Goal: Book appointment/travel/reservation

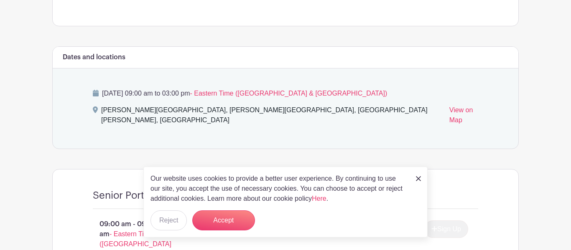
scroll to position [485, 0]
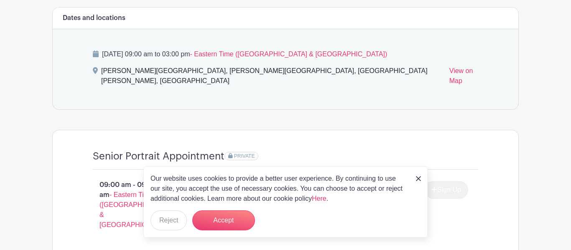
click at [418, 180] on img at bounding box center [418, 178] width 5 height 5
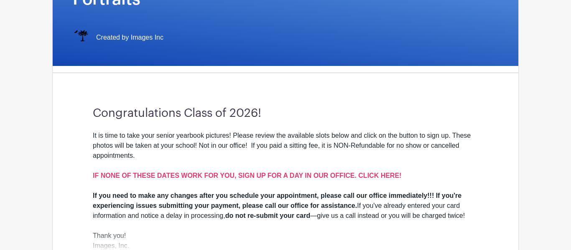
scroll to position [282, 0]
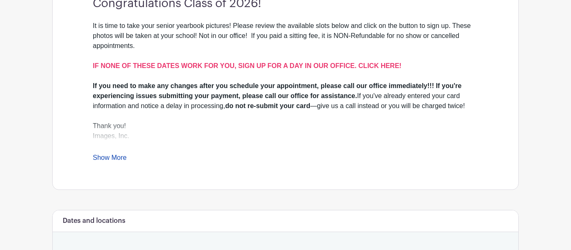
click at [120, 154] on link "Show More" at bounding box center [110, 159] width 34 height 10
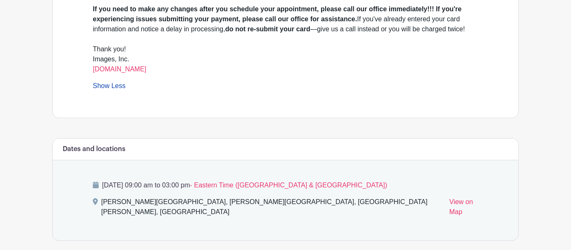
scroll to position [416, 0]
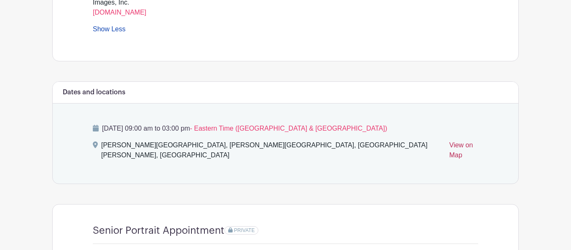
click at [450, 141] on link "View on Map" at bounding box center [464, 152] width 29 height 23
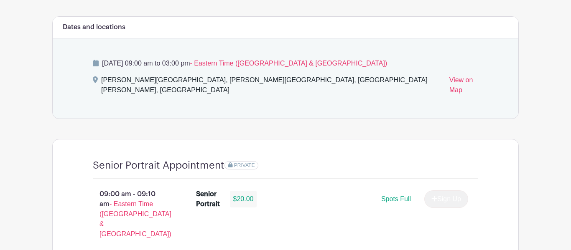
scroll to position [483, 0]
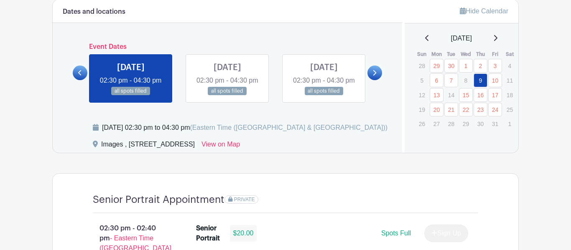
scroll to position [452, 0]
click at [368, 78] on link at bounding box center [375, 72] width 15 height 15
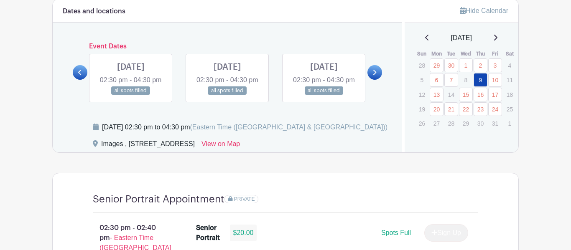
click at [368, 78] on link at bounding box center [375, 72] width 15 height 15
click at [369, 78] on link at bounding box center [375, 72] width 15 height 15
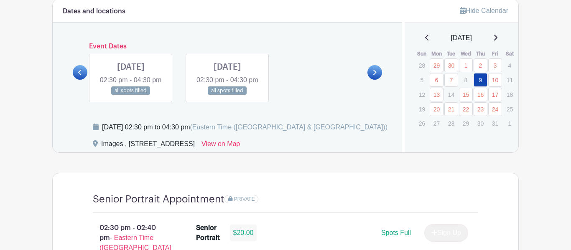
click at [227, 95] on link at bounding box center [227, 95] width 0 height 0
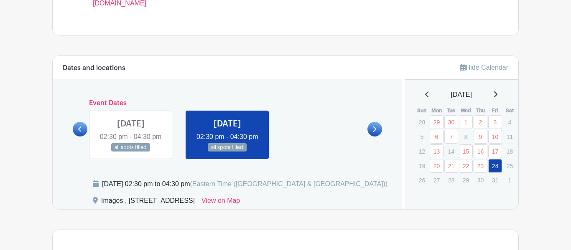
scroll to position [391, 0]
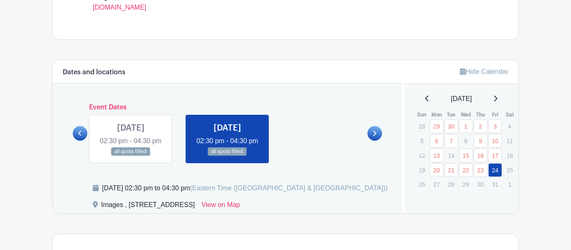
click at [131, 156] on link at bounding box center [131, 156] width 0 height 0
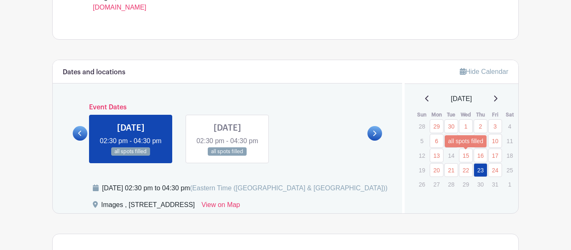
click at [467, 158] on link "15" at bounding box center [466, 156] width 14 height 14
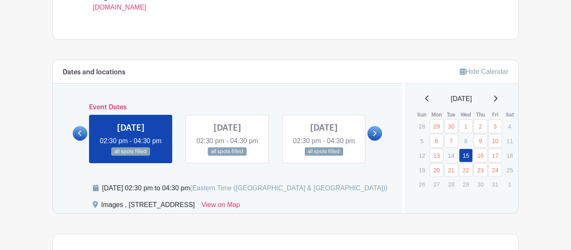
click at [227, 156] on link at bounding box center [227, 156] width 0 height 0
click at [293, 91] on div "Dates and locations Event Dates MON Jun 02, 2025 09:30 am - 04:00 pm 16 spots o…" at bounding box center [228, 136] width 350 height 153
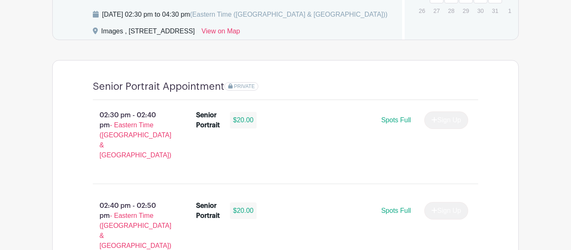
scroll to position [579, 0]
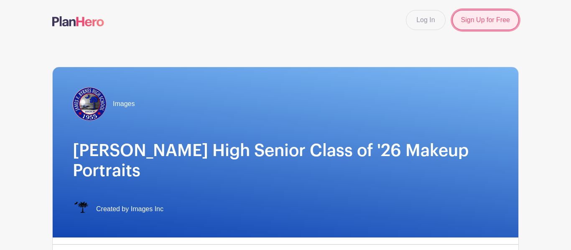
click at [465, 25] on link "Sign Up for Free" at bounding box center [485, 20] width 66 height 20
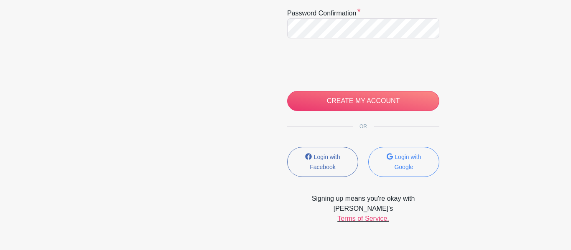
scroll to position [255, 0]
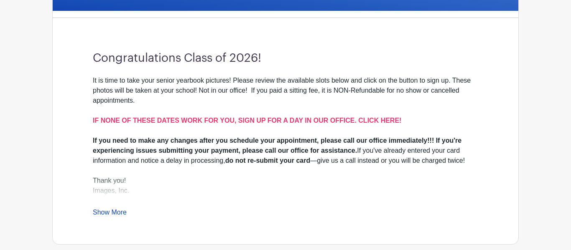
scroll to position [234, 0]
